Goal: Task Accomplishment & Management: Complete application form

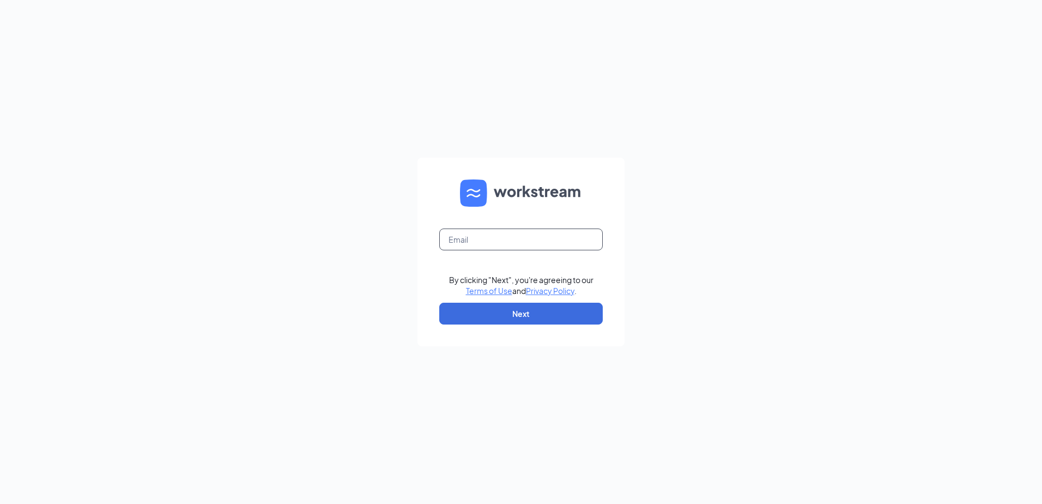
click at [448, 235] on input "text" at bounding box center [521, 239] width 164 height 22
type input "dconklin@firehousesubs.com"
click at [537, 312] on button "Next" at bounding box center [521, 314] width 164 height 22
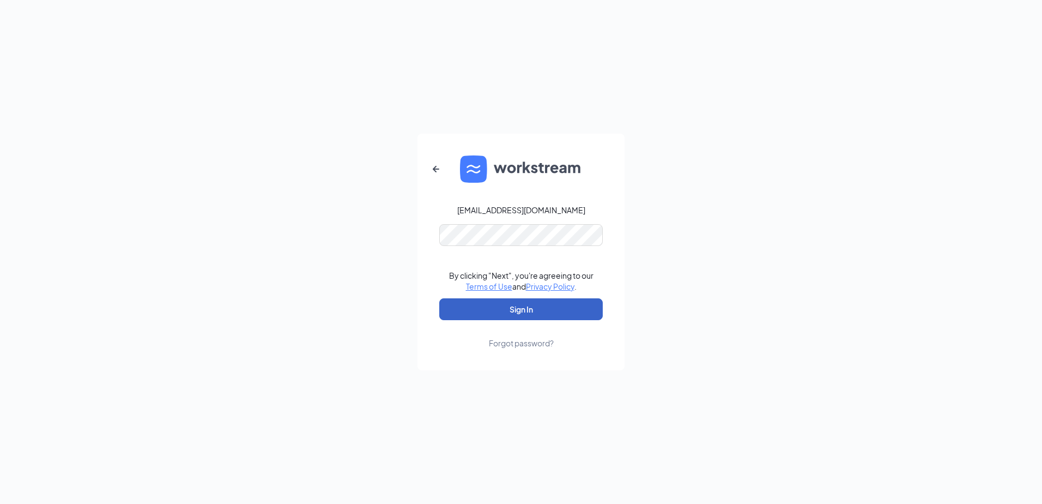
click at [508, 309] on button "Sign In" at bounding box center [521, 309] width 164 height 22
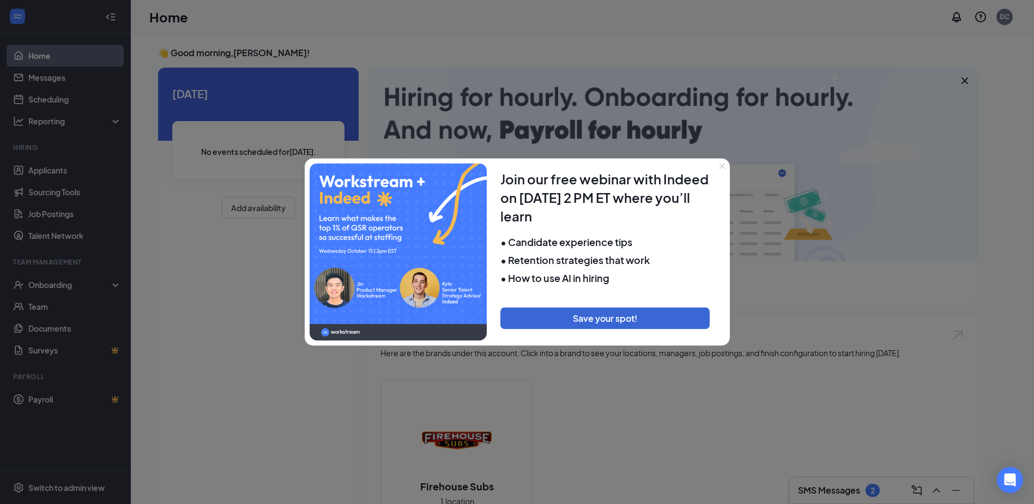
click at [50, 289] on div at bounding box center [517, 252] width 1034 height 504
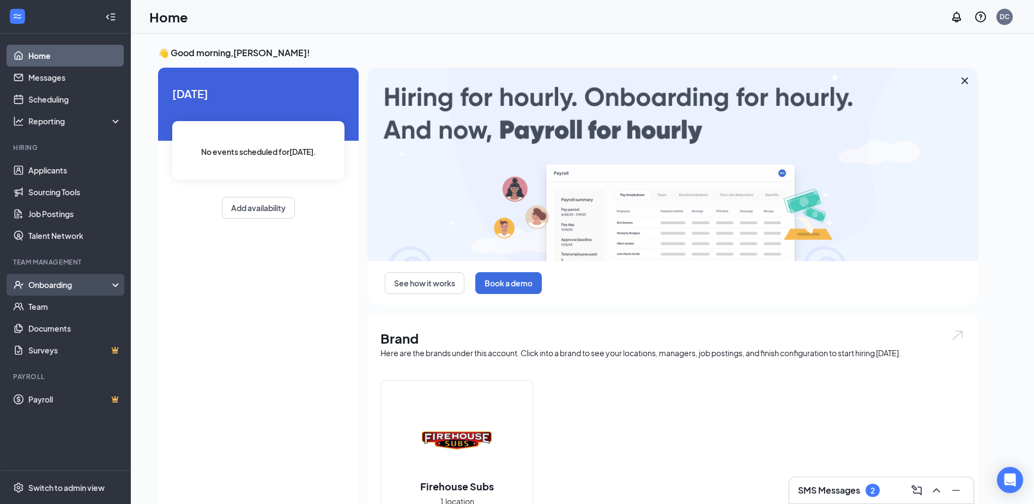
click at [64, 284] on div "Onboarding" at bounding box center [70, 284] width 84 height 11
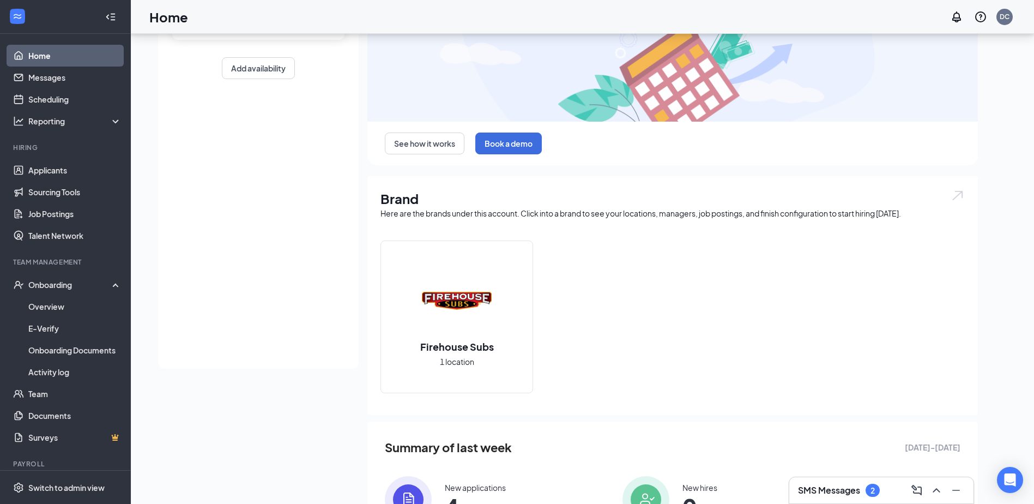
scroll to position [265, 0]
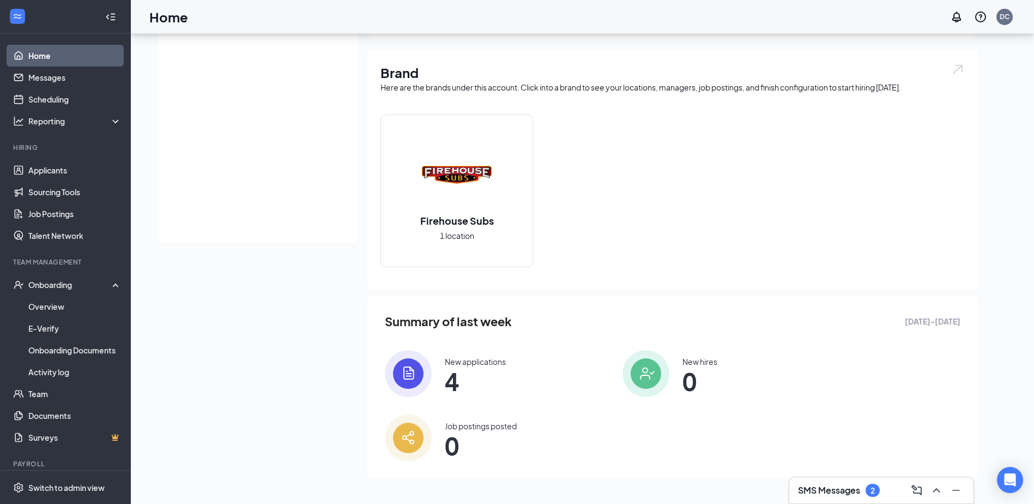
click at [453, 371] on span "4" at bounding box center [475, 381] width 61 height 20
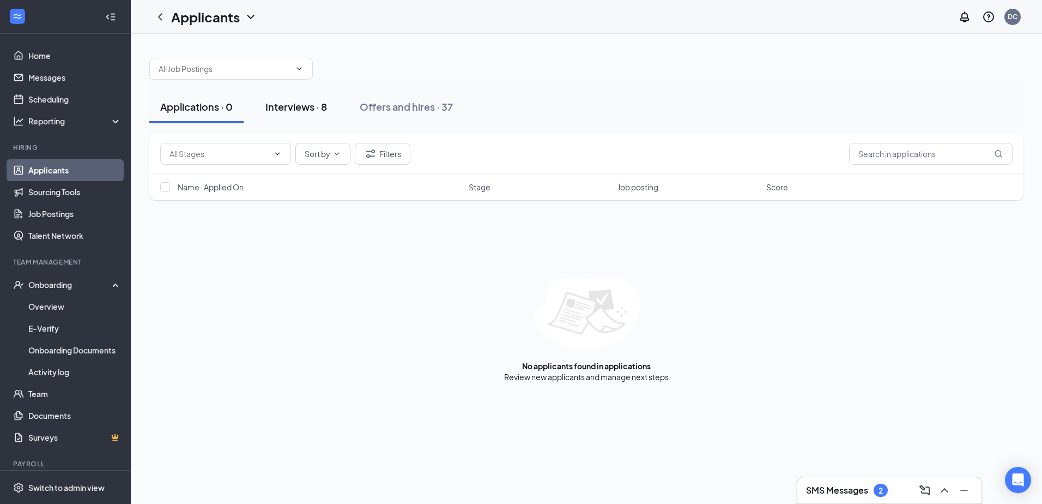
click at [313, 106] on div "Interviews · 8" at bounding box center [296, 107] width 62 height 14
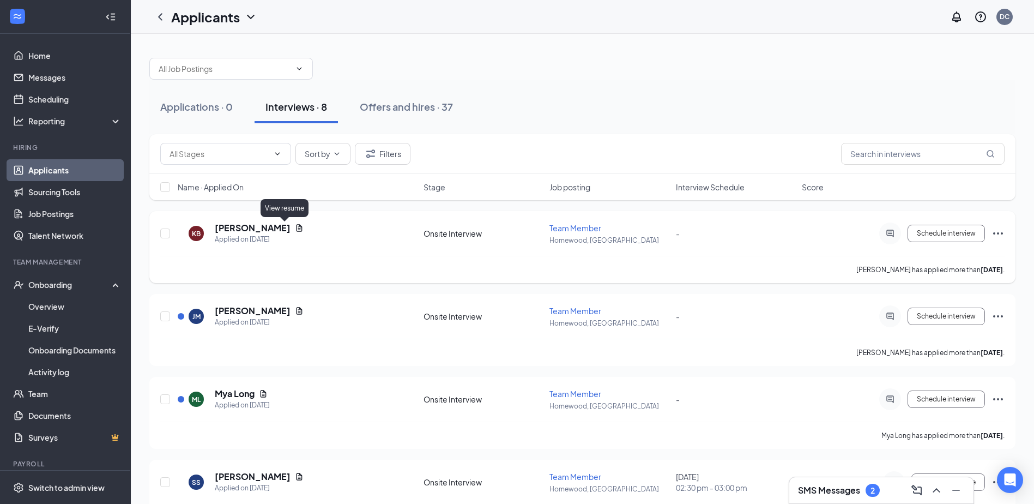
click at [295, 230] on icon "Document" at bounding box center [299, 228] width 9 height 9
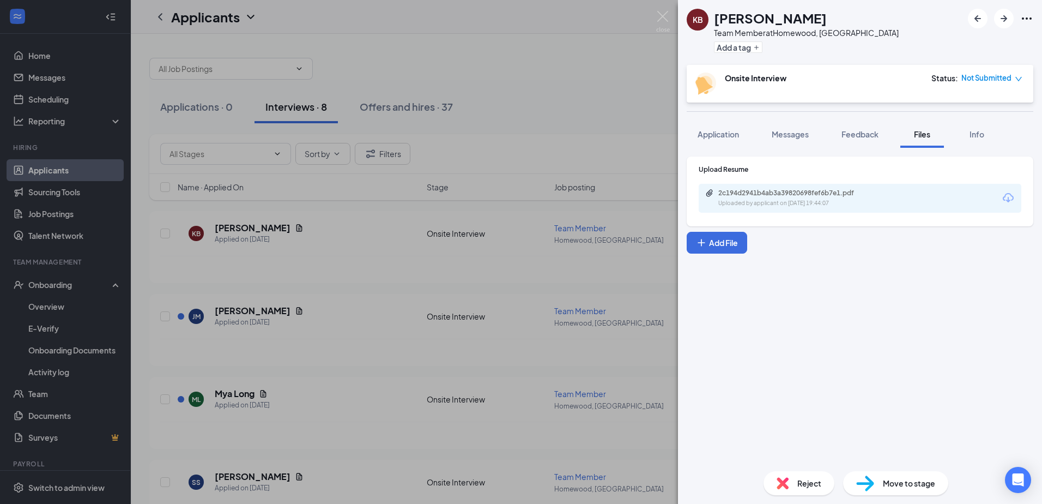
click at [1022, 79] on icon "down" at bounding box center [1019, 79] width 8 height 8
click at [976, 124] on span "Mark complete" at bounding box center [980, 128] width 55 height 12
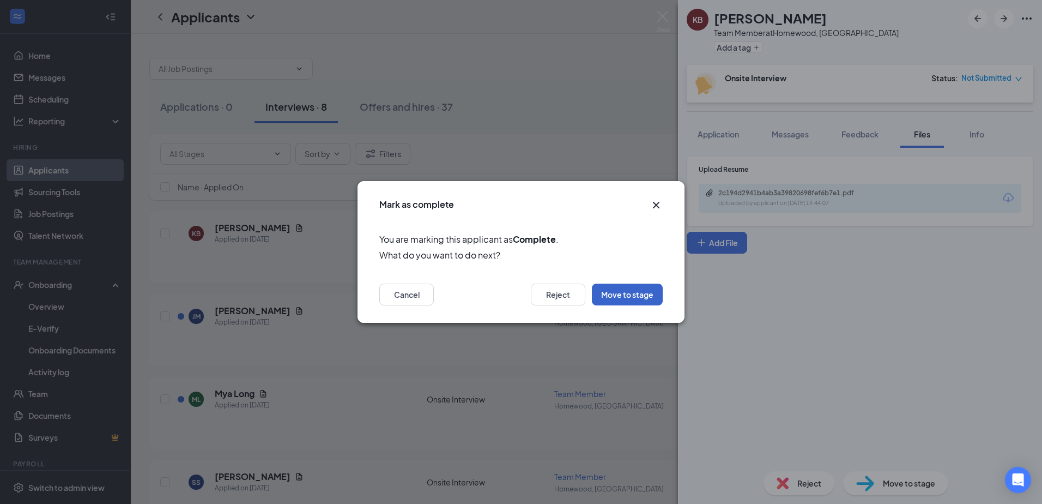
click at [619, 300] on button "Move to stage" at bounding box center [627, 294] width 71 height 22
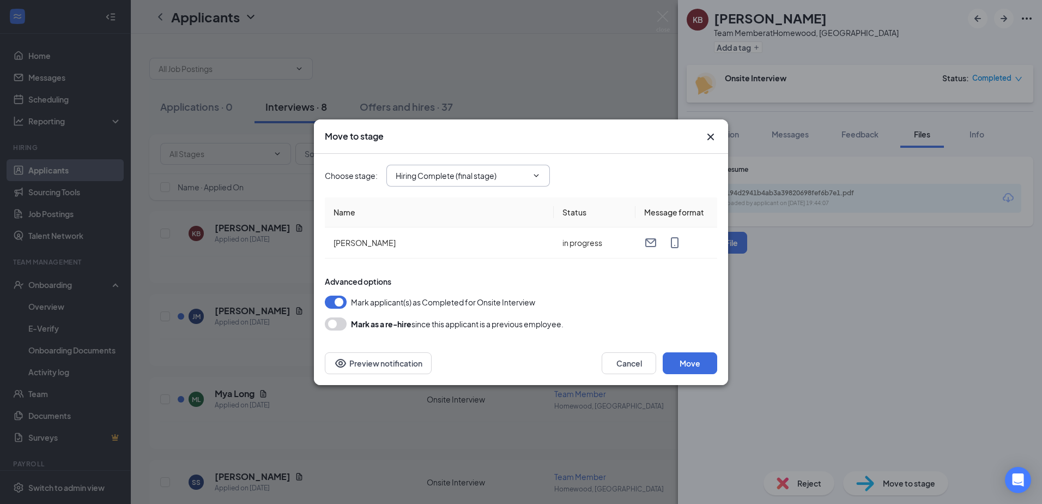
click at [540, 175] on icon "ChevronDown" at bounding box center [536, 175] width 9 height 9
click at [686, 359] on button "Move" at bounding box center [690, 363] width 55 height 22
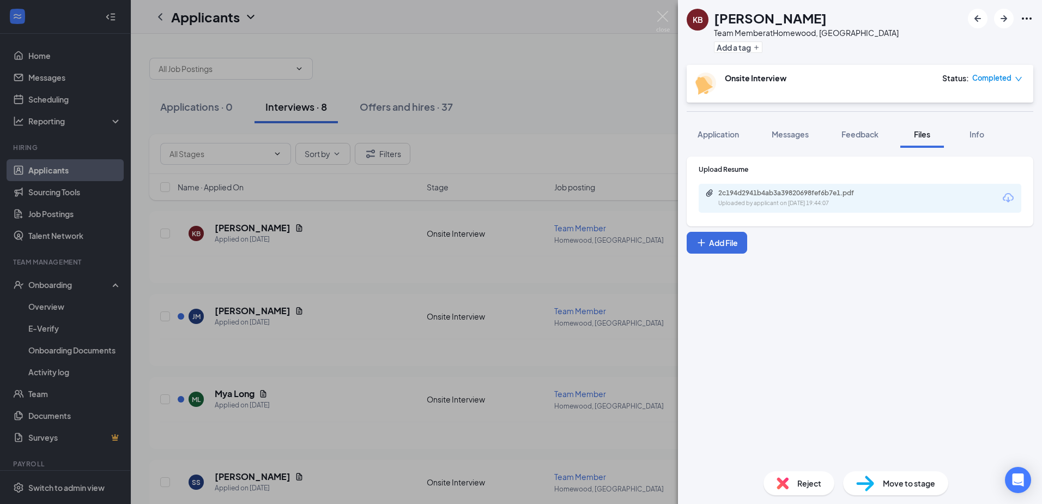
click at [686, 359] on div "Upload Resume 2c194d2941b4ab3a39820698fef6b7e1.pdf Uploaded by applicant on [DA…" at bounding box center [860, 305] width 364 height 315
click at [661, 15] on img at bounding box center [663, 21] width 14 height 21
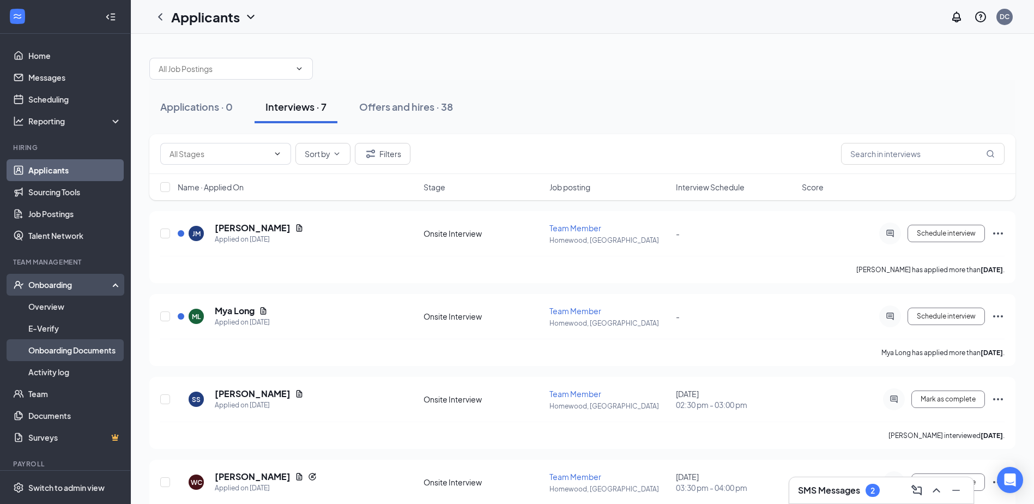
click at [59, 347] on link "Onboarding Documents" at bounding box center [74, 350] width 93 height 22
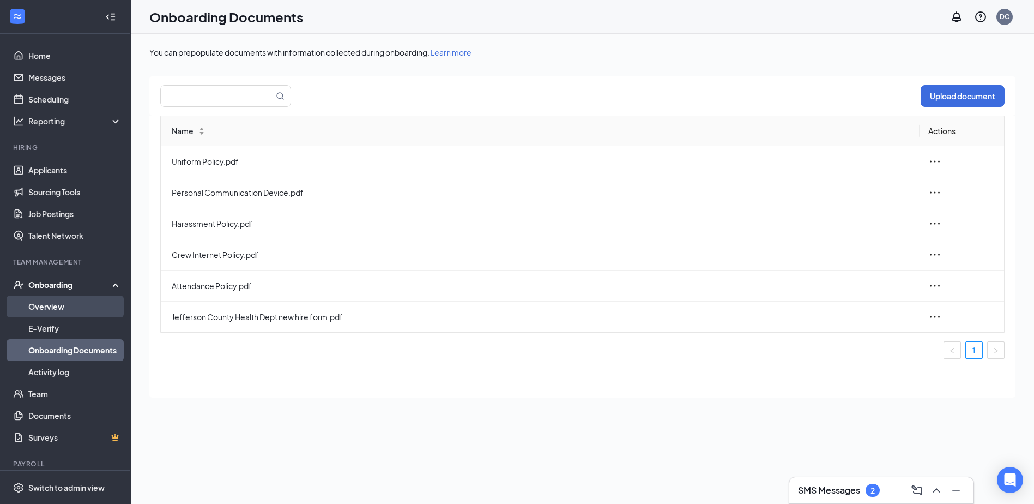
click at [41, 303] on link "Overview" at bounding box center [74, 306] width 93 height 22
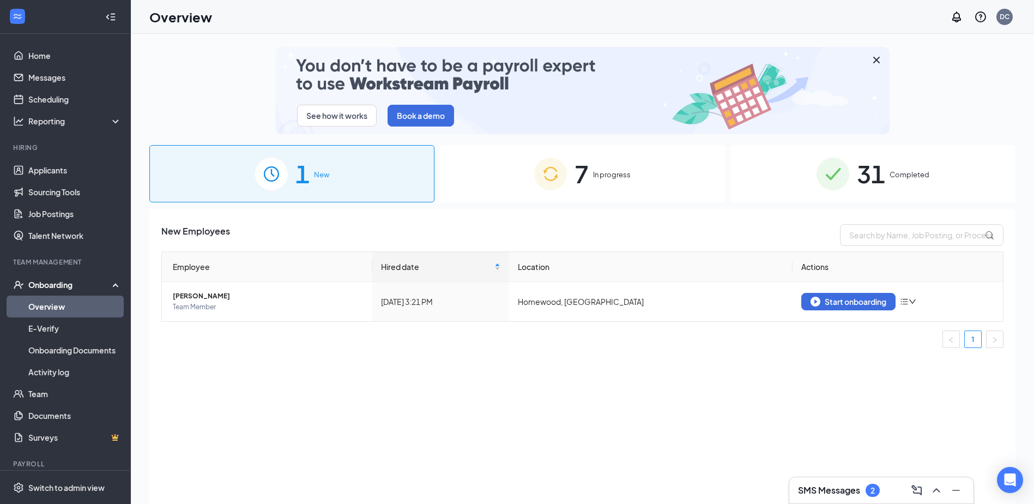
click at [316, 174] on span "New" at bounding box center [321, 174] width 15 height 11
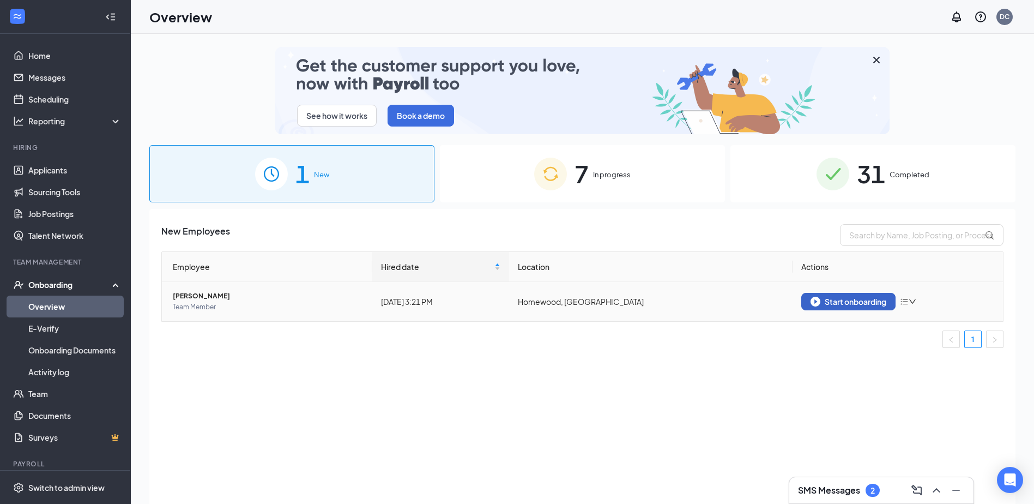
click at [822, 301] on div "Start onboarding" at bounding box center [849, 302] width 76 height 10
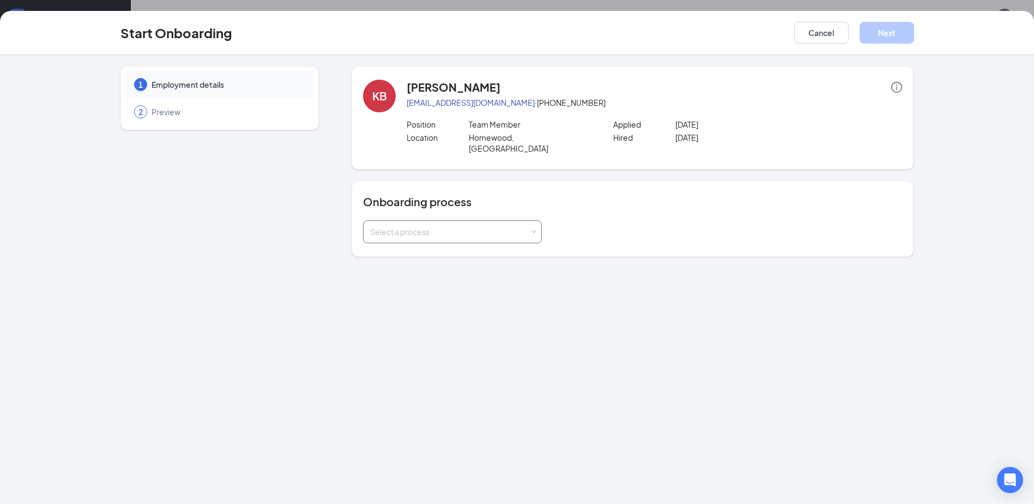
click at [432, 226] on div "Select a process" at bounding box center [450, 231] width 160 height 11
click at [406, 247] on span "Firehouse Subs Team Member" at bounding box center [421, 244] width 108 height 10
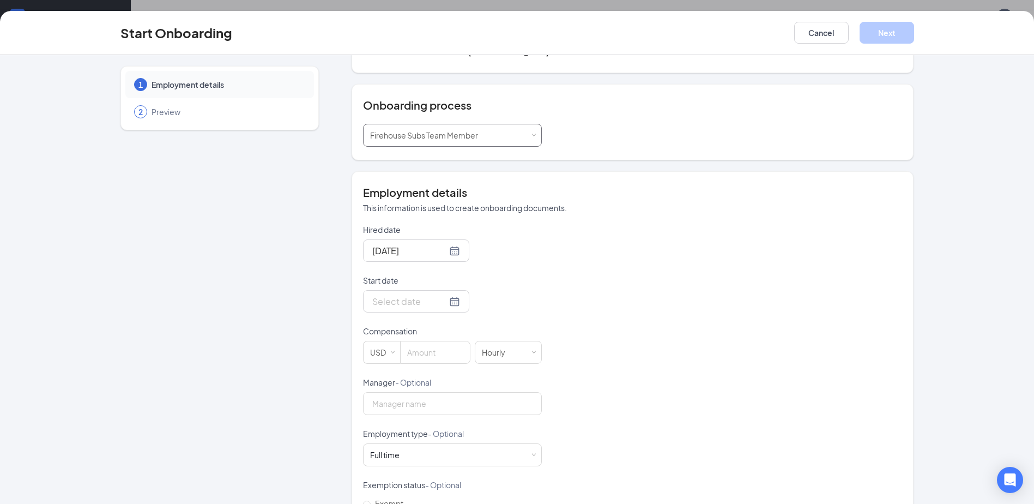
scroll to position [109, 0]
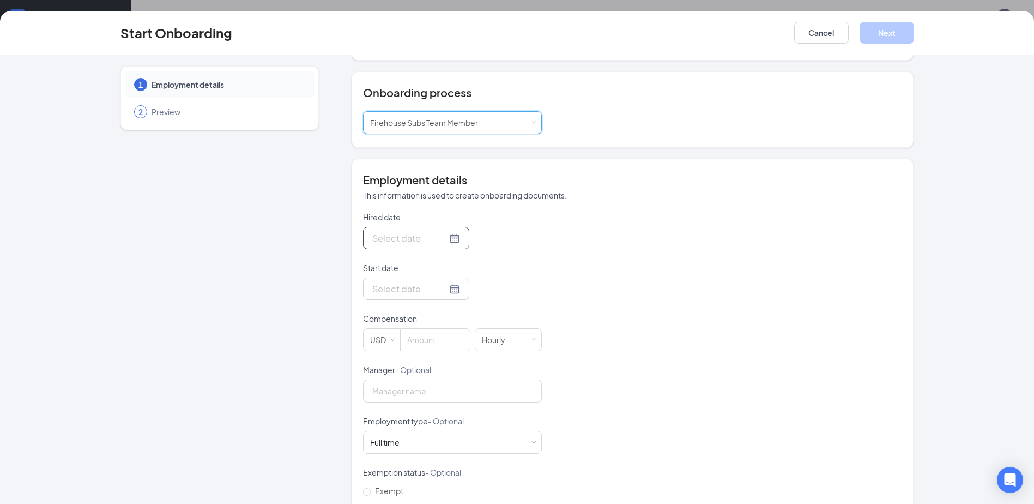
click at [444, 231] on div at bounding box center [416, 238] width 88 height 14
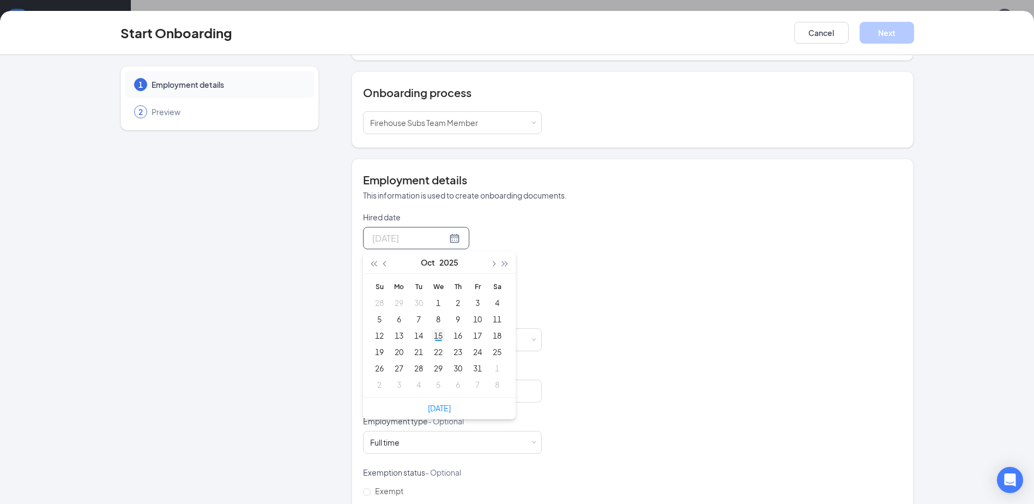
type input "[DATE]"
click at [432, 329] on div "15" at bounding box center [438, 335] width 13 height 13
click at [442, 282] on div at bounding box center [416, 289] width 88 height 14
type input "[DATE]"
click at [474, 379] on div "17" at bounding box center [477, 385] width 13 height 13
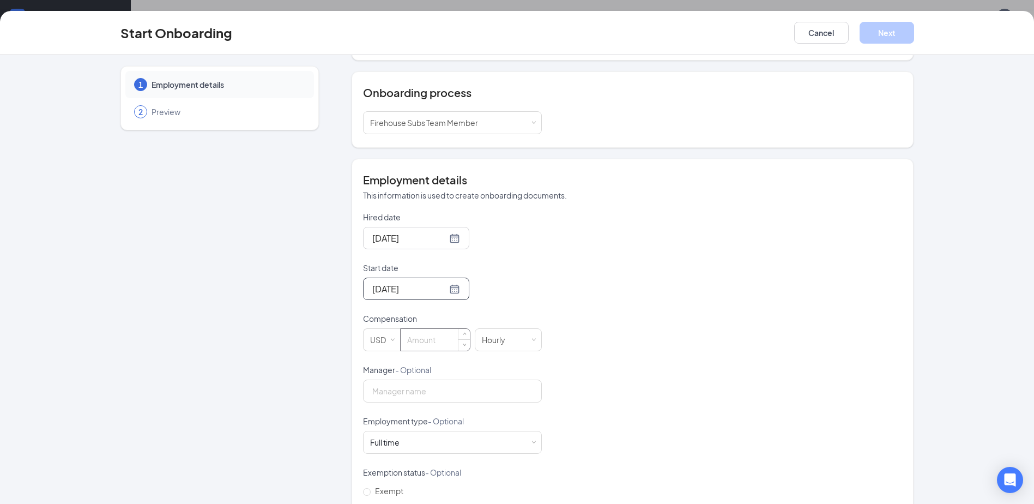
click at [417, 333] on input at bounding box center [435, 340] width 69 height 22
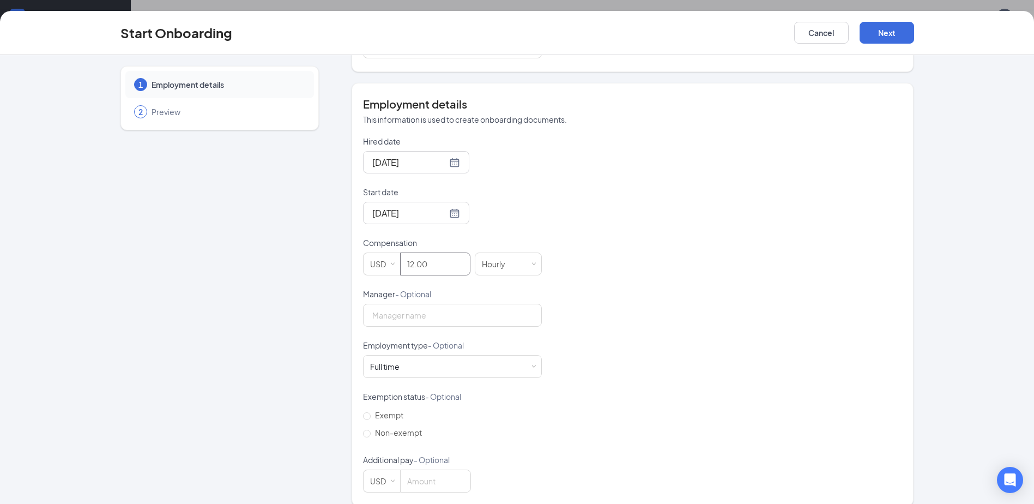
scroll to position [187, 0]
type input "12"
click at [433, 357] on div "Full time Works 30+ hours per week and is reasonably expected to work" at bounding box center [452, 364] width 165 height 22
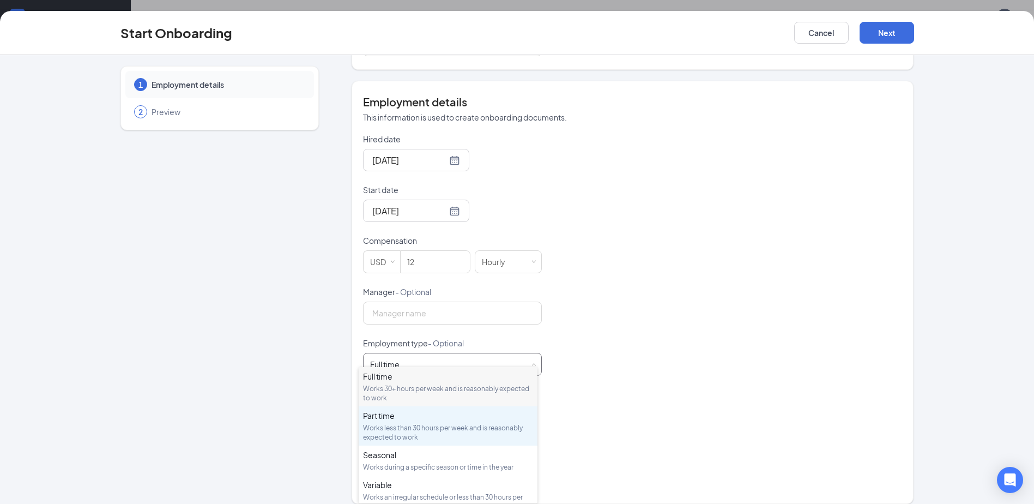
click at [403, 419] on div "Part time" at bounding box center [448, 415] width 170 height 11
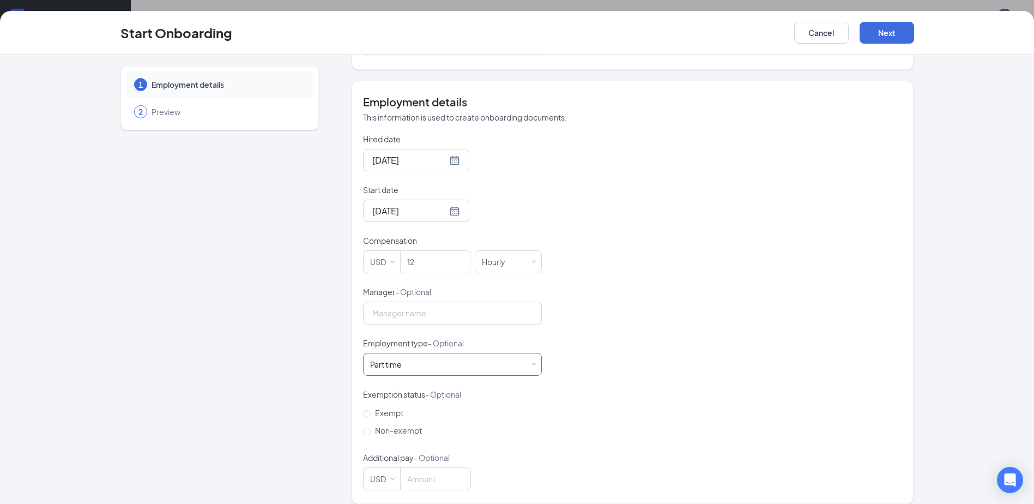
scroll to position [49, 0]
click at [896, 29] on button "Next" at bounding box center [887, 33] width 55 height 22
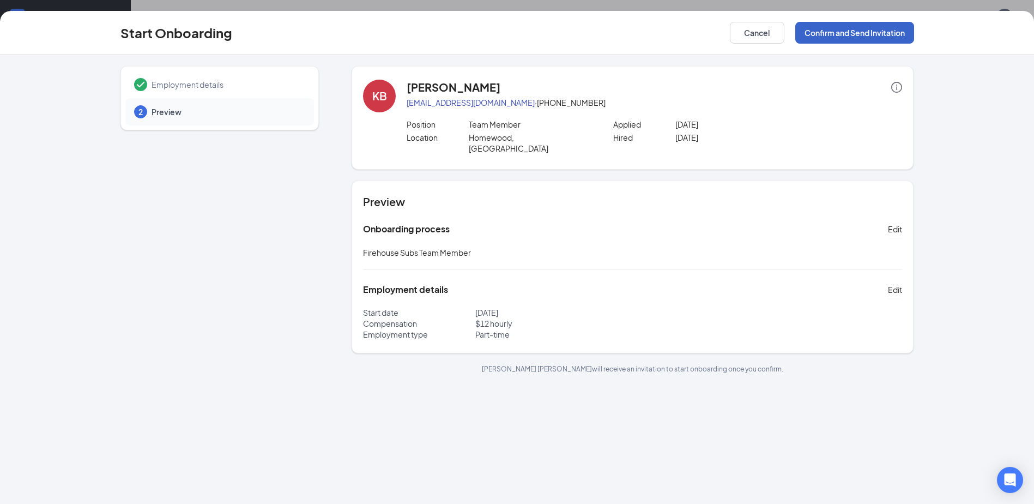
click at [854, 34] on button "Confirm and Send Invitation" at bounding box center [854, 33] width 119 height 22
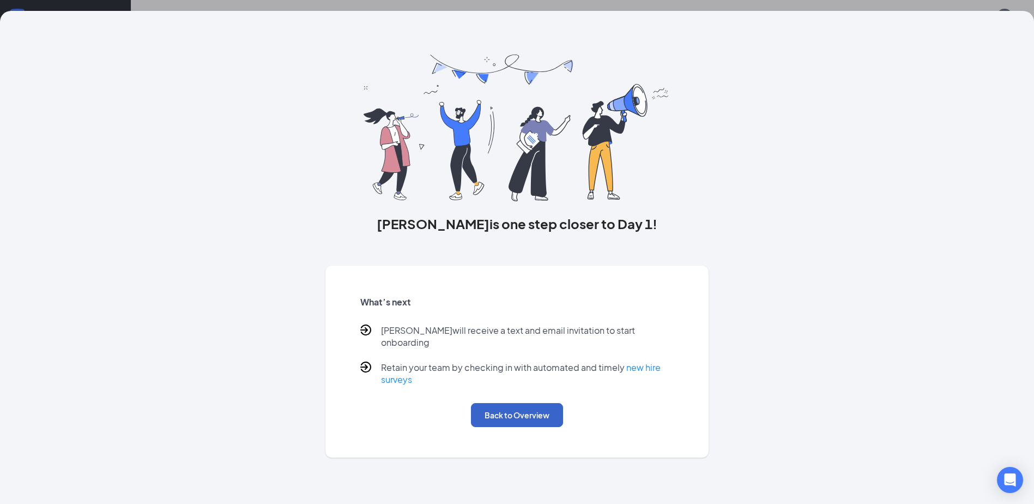
click at [500, 404] on button "Back to Overview" at bounding box center [517, 415] width 92 height 24
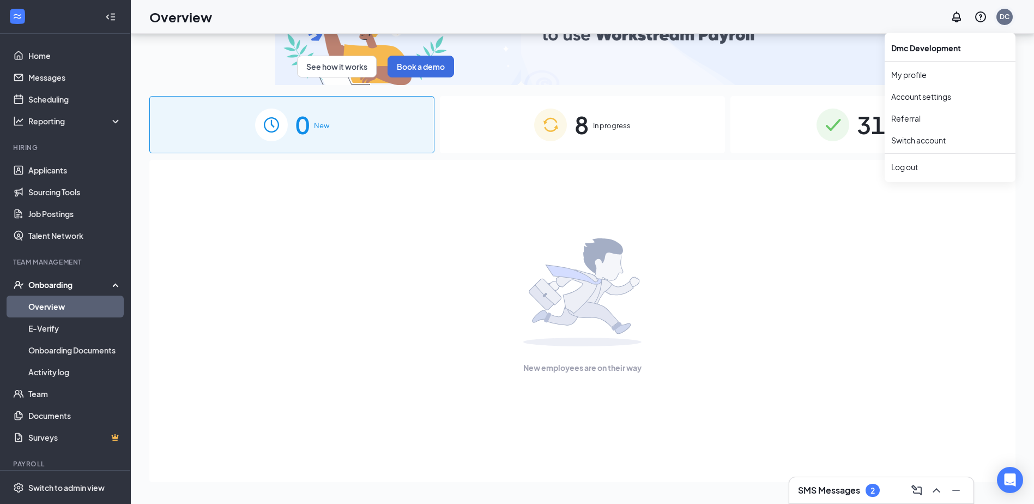
click at [1007, 19] on div "DC" at bounding box center [1005, 16] width 10 height 9
click at [910, 166] on div "Log out" at bounding box center [950, 166] width 118 height 11
